Goal: Browse casually: Explore the website without a specific task or goal

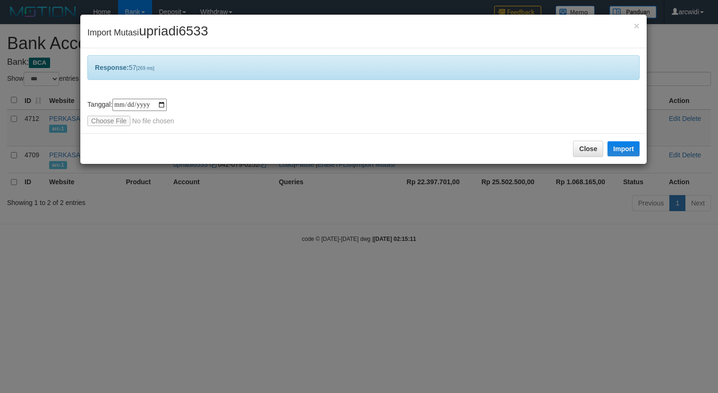
select select "***"
click at [589, 149] on button "Close" at bounding box center [588, 149] width 30 height 16
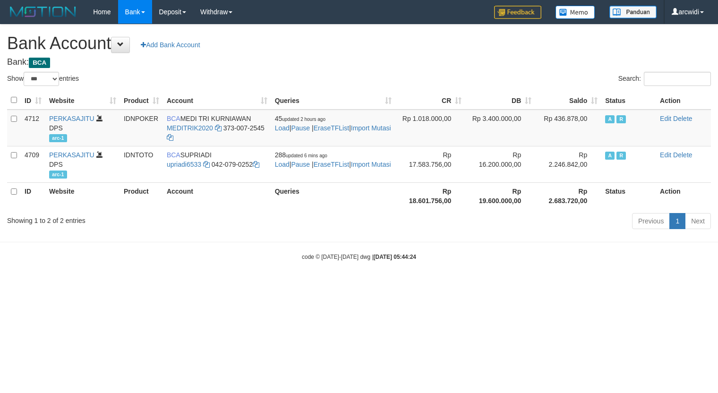
select select "***"
click at [587, 285] on html "Toggle navigation Home Bank Account List Load By Website Group [ITOTO] PERKASAJ…" at bounding box center [359, 142] width 718 height 285
